Goal: Use online tool/utility: Utilize a website feature to perform a specific function

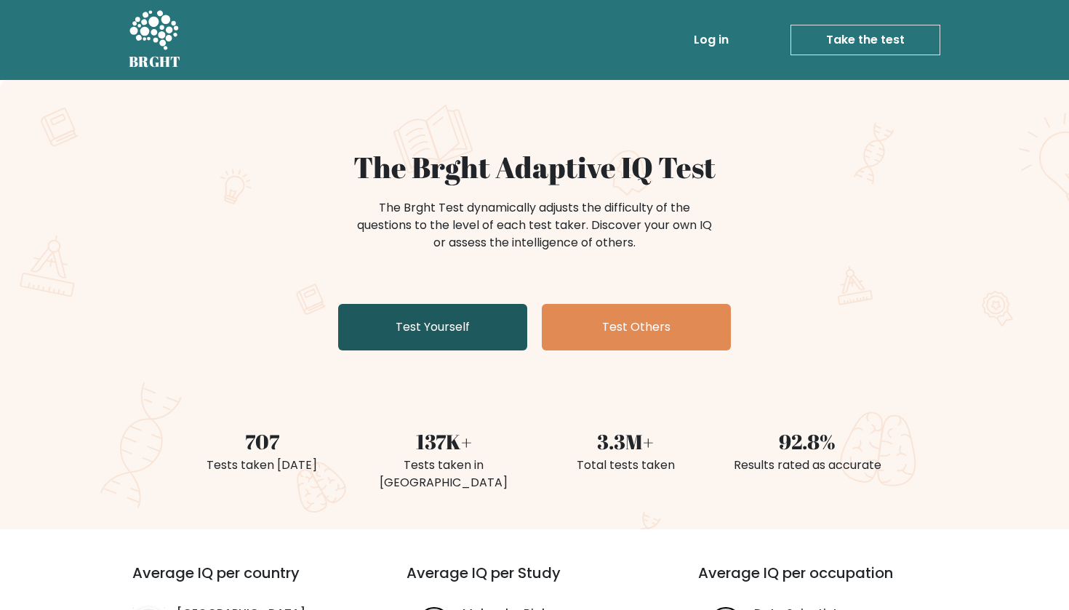
click at [487, 327] on link "Test Yourself" at bounding box center [432, 327] width 189 height 47
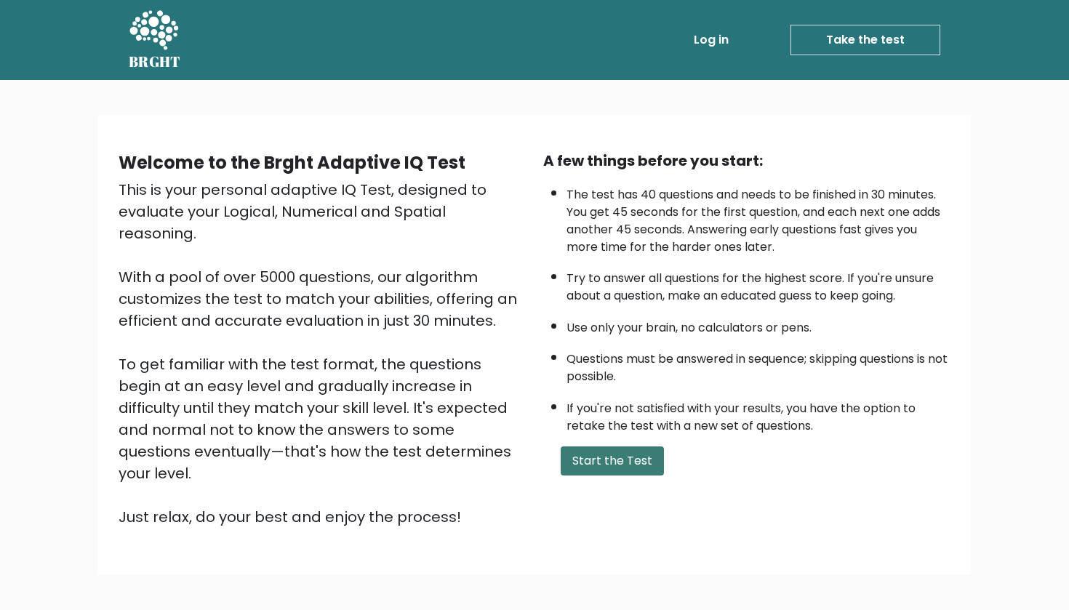
click at [585, 476] on button "Start the Test" at bounding box center [612, 461] width 103 height 29
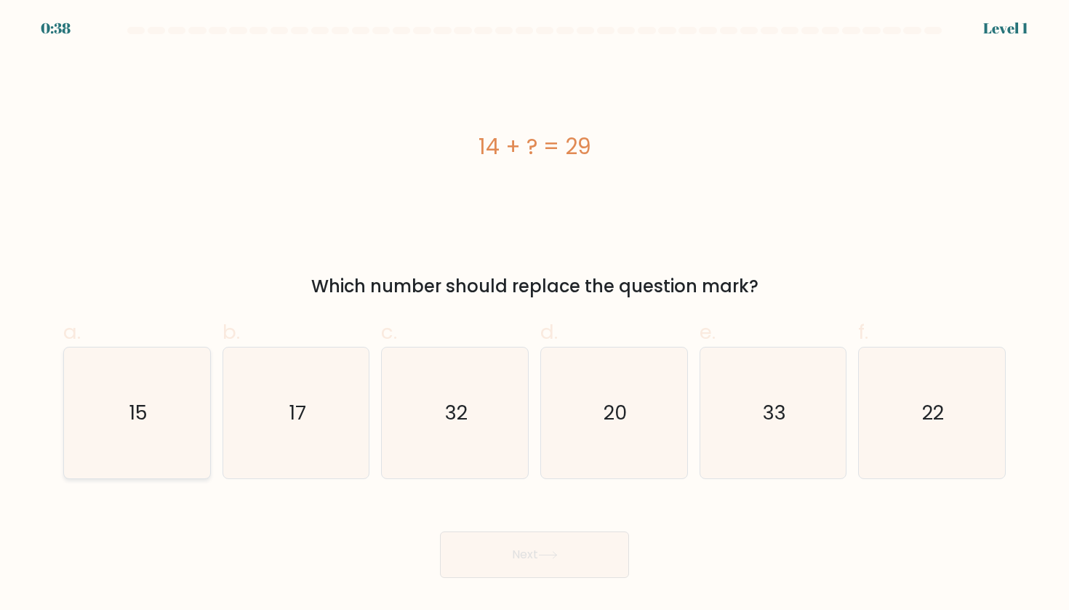
click at [119, 439] on icon "15" at bounding box center [136, 413] width 131 height 131
click at [535, 315] on input "a. 15" at bounding box center [535, 309] width 1 height 9
radio input "true"
click at [509, 533] on button "Next" at bounding box center [534, 555] width 189 height 47
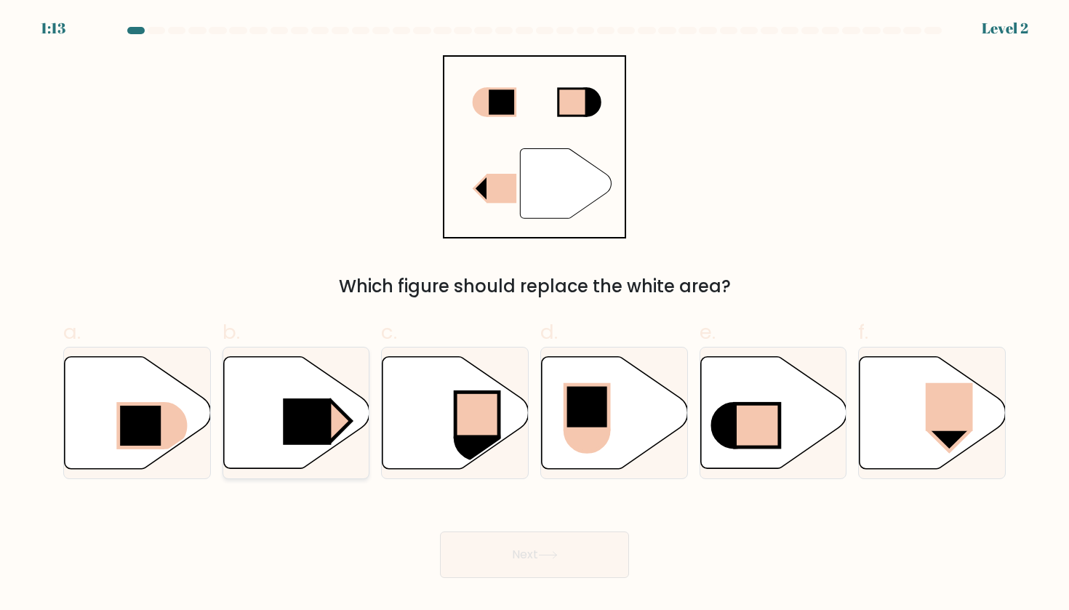
click at [304, 404] on rect at bounding box center [307, 422] width 48 height 47
click at [535, 315] on input "b." at bounding box center [535, 309] width 1 height 9
radio input "true"
click at [513, 559] on button "Next" at bounding box center [534, 555] width 189 height 47
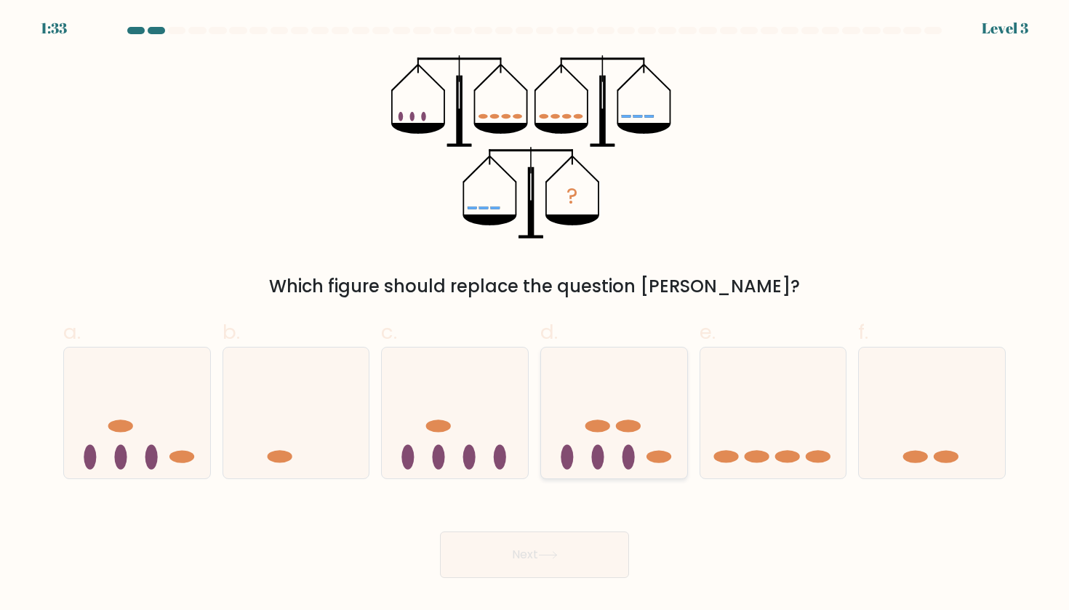
click at [618, 441] on icon at bounding box center [614, 413] width 146 height 121
click at [535, 315] on input "d." at bounding box center [535, 309] width 1 height 9
radio input "true"
click at [80, 457] on icon at bounding box center [137, 413] width 146 height 121
click at [535, 315] on input "a." at bounding box center [535, 309] width 1 height 9
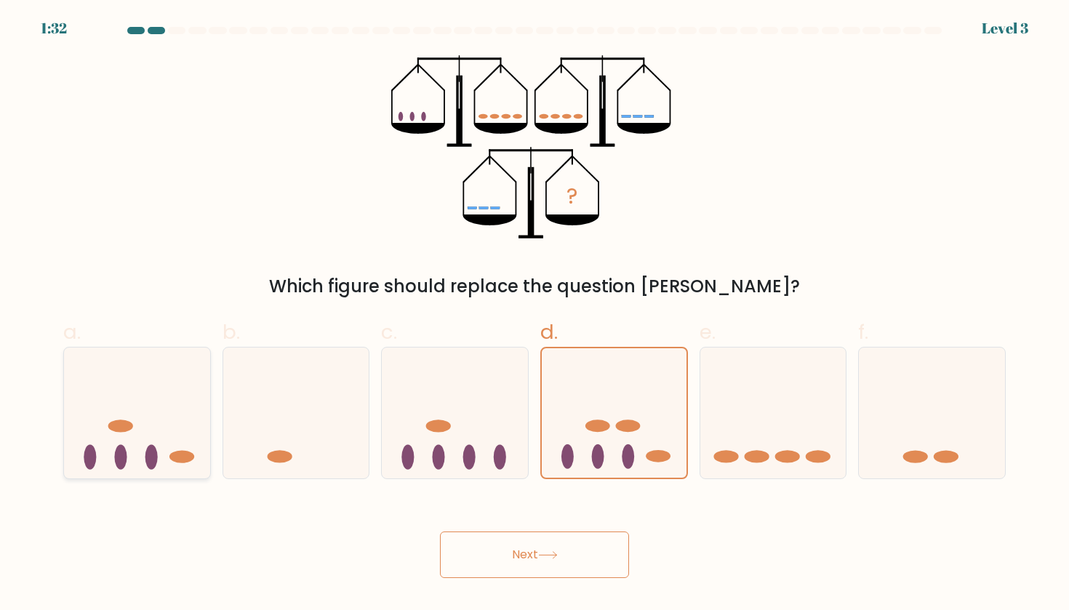
radio input "true"
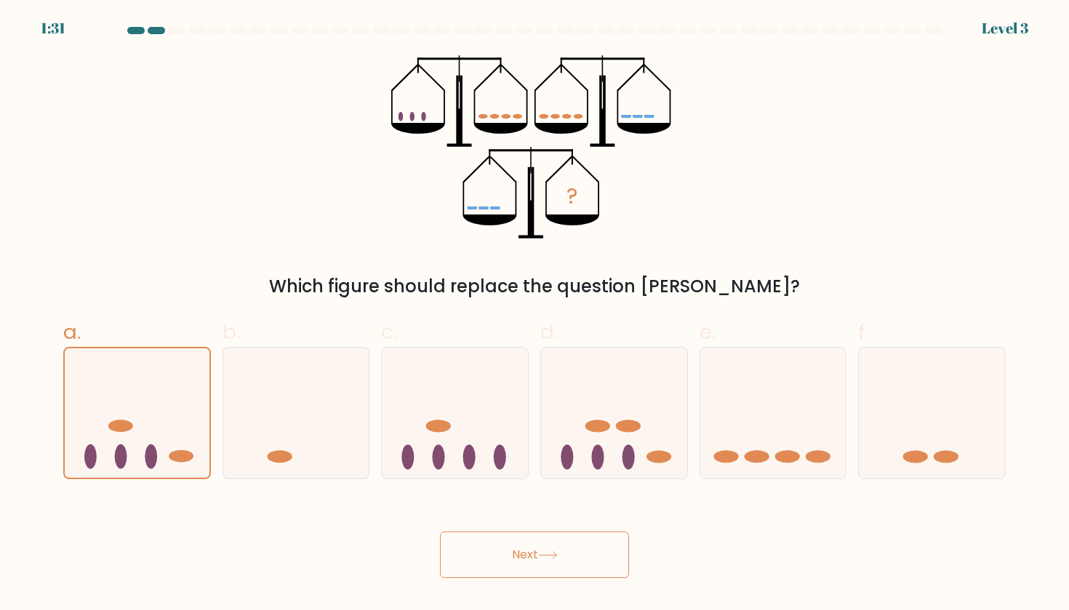
click at [539, 564] on button "Next" at bounding box center [534, 555] width 189 height 47
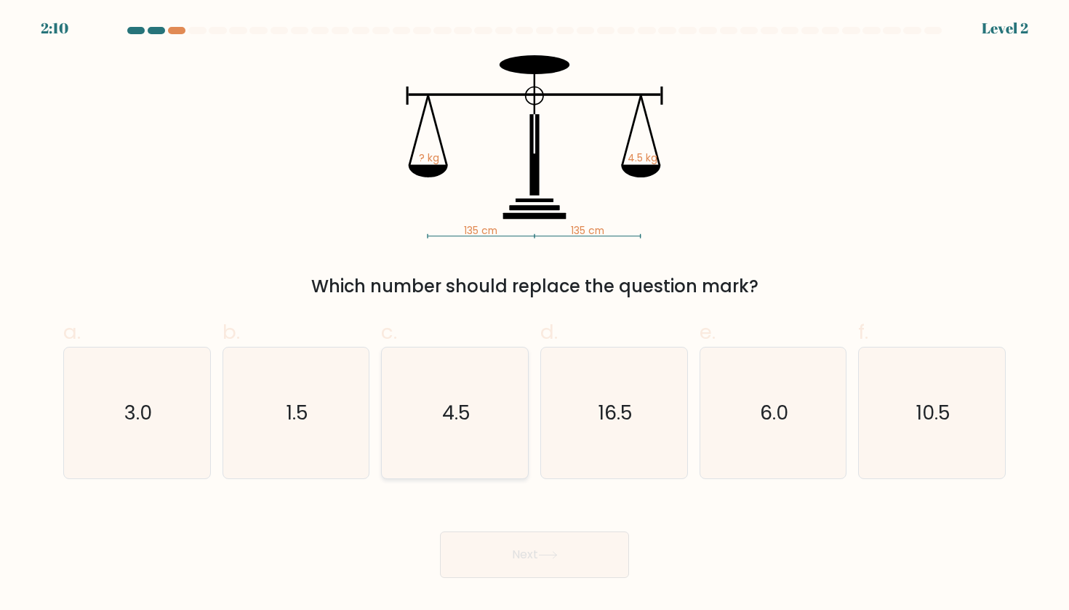
click at [449, 401] on text "4.5" at bounding box center [456, 412] width 28 height 27
click at [535, 315] on input "c. 4.5" at bounding box center [535, 309] width 1 height 9
radio input "true"
click at [500, 560] on button "Next" at bounding box center [534, 555] width 189 height 47
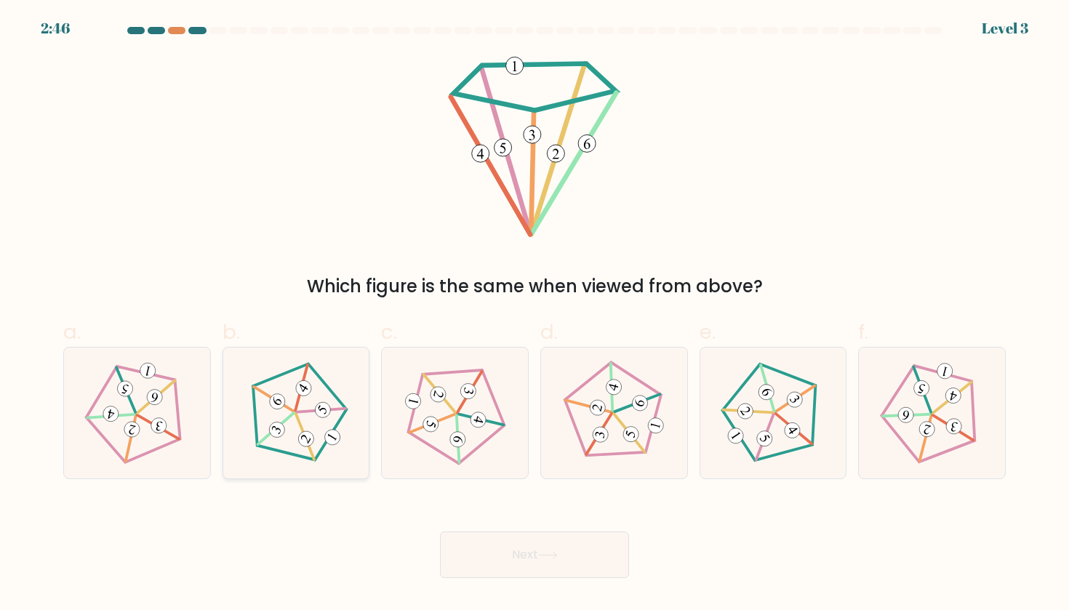
click at [297, 418] on 152 at bounding box center [305, 437] width 49 height 46
click at [535, 315] on input "b." at bounding box center [535, 309] width 1 height 9
radio input "true"
click at [490, 539] on button "Next" at bounding box center [534, 555] width 189 height 47
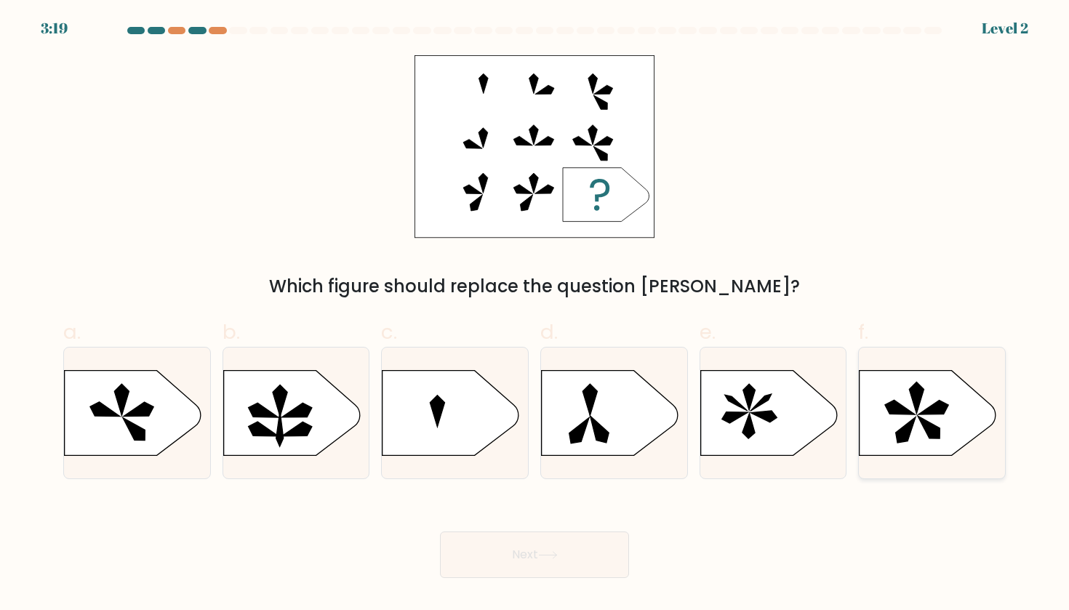
click at [948, 434] on icon at bounding box center [928, 412] width 137 height 85
click at [535, 315] on input "f." at bounding box center [535, 309] width 1 height 9
radio input "true"
click at [498, 575] on button "Next" at bounding box center [534, 555] width 189 height 47
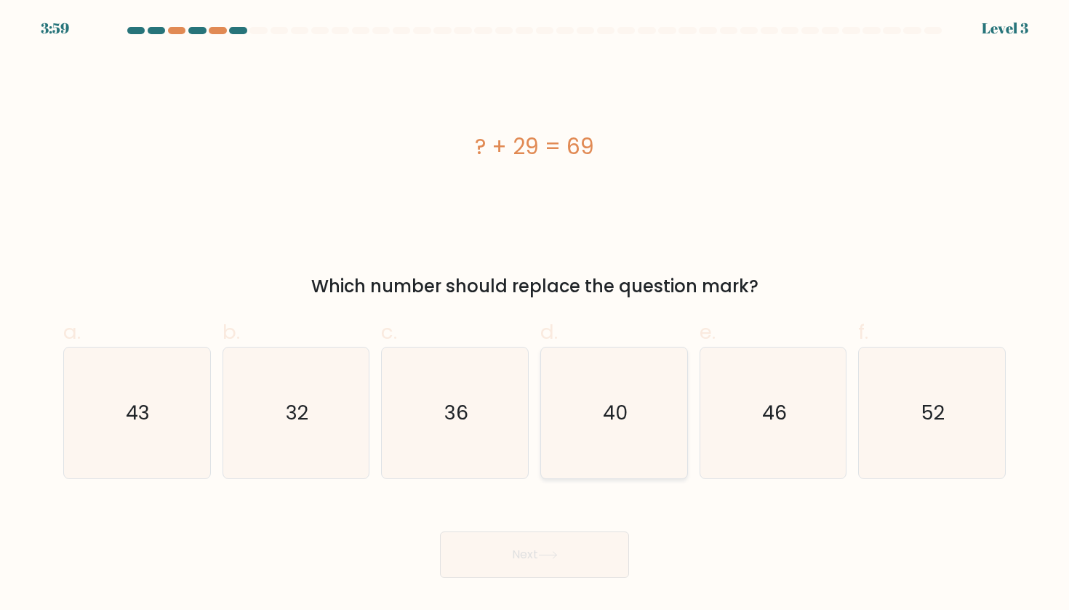
click at [586, 429] on icon "40" at bounding box center [613, 413] width 131 height 131
click at [535, 315] on input "d. 40" at bounding box center [535, 309] width 1 height 9
radio input "true"
click at [481, 553] on button "Next" at bounding box center [534, 555] width 189 height 47
